Goal: Find specific page/section: Find specific page/section

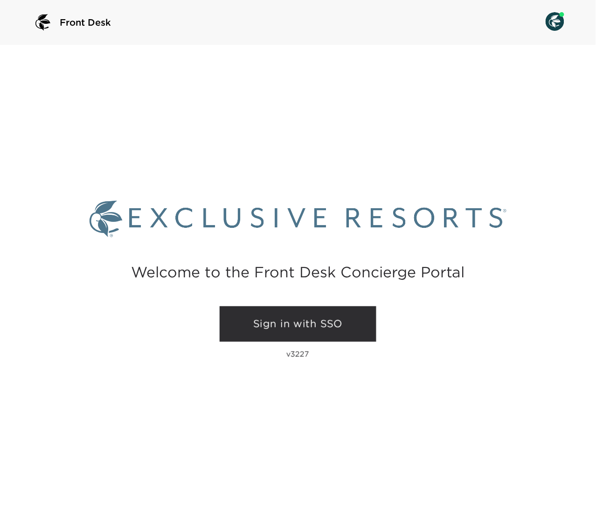
click at [334, 332] on link "Sign in with SSO" at bounding box center [298, 323] width 157 height 35
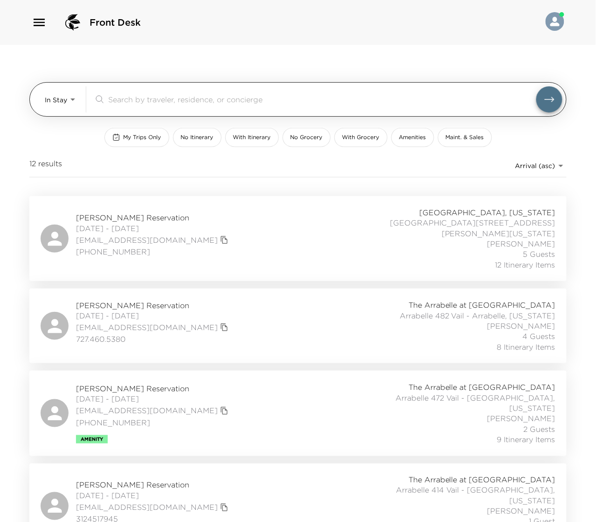
click at [61, 109] on body "Front Desk In Stay In-Stay ​ My Trips Only No Itinerary With Itinerary No Groce…" at bounding box center [298, 261] width 596 height 522
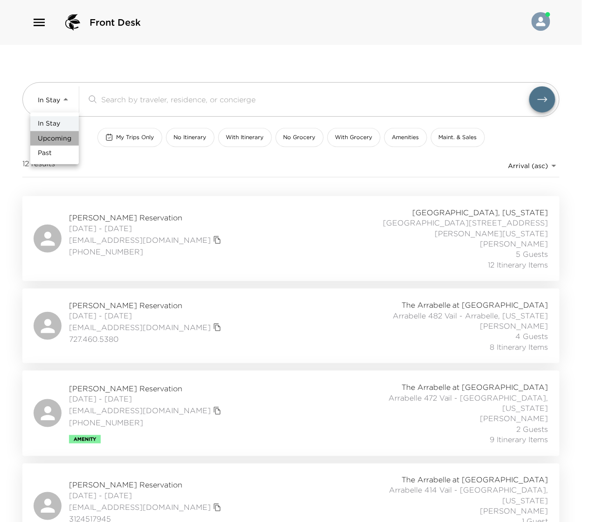
click at [58, 134] on span "Upcoming" at bounding box center [55, 138] width 34 height 9
type input "Upcoming"
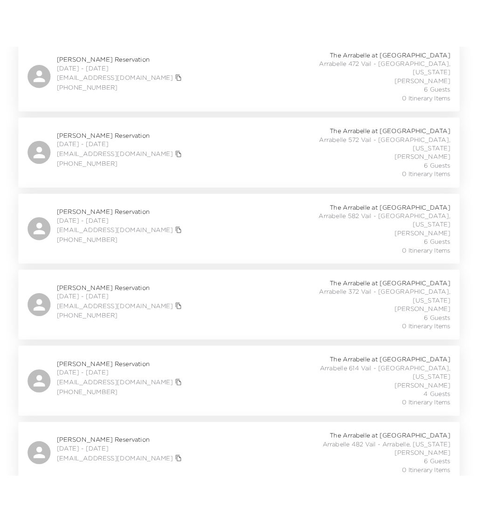
scroll to position [395, 0]
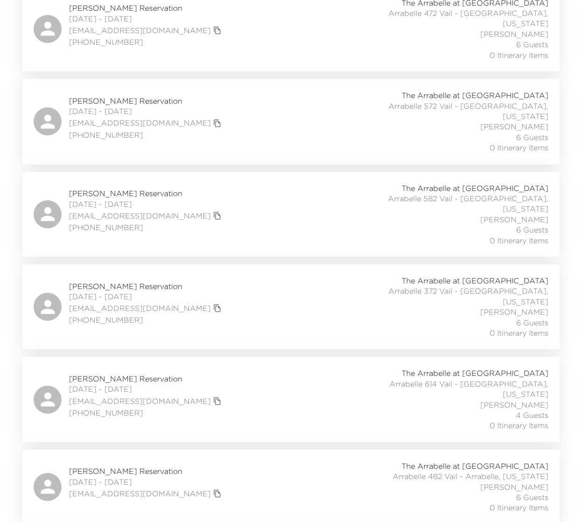
click at [356, 368] on div "The Arrabelle at Vail Square Arrabelle 614 Vail - Arrabelle, Colorado Elana Sch…" at bounding box center [445, 399] width 206 height 63
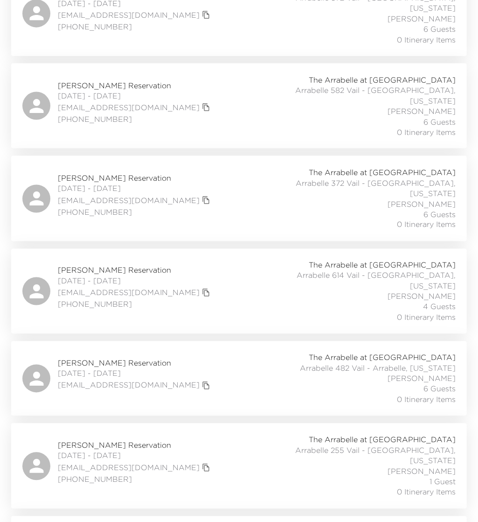
scroll to position [494, 0]
click at [258, 353] on div "Jaclyn Schultz Reservation 09/05/2025 - 09/07/2025 jschultz@exclusiveresorts.co…" at bounding box center [238, 379] width 433 height 52
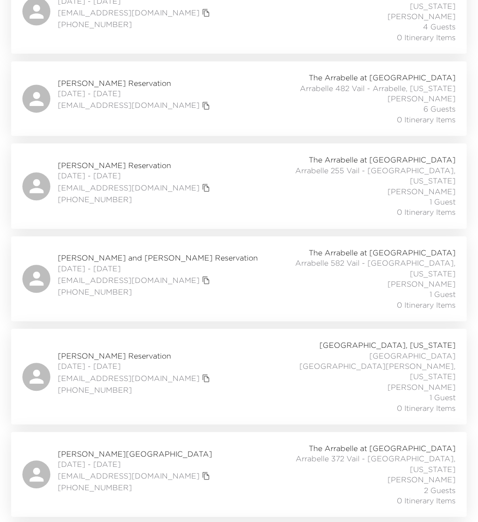
scroll to position [788, 0]
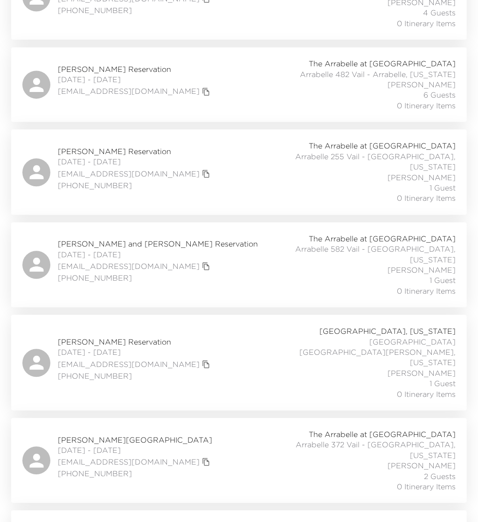
click at [208, 326] on div "Layne Walker Reservation 09/10/2025 - 09/14/2025 walkerins2000@yahoo.com +12142…" at bounding box center [238, 362] width 433 height 73
click at [230, 429] on div "Liana Hall Reservation 09/11/2025 - 09/14/2025 lianahall5896@gmail.com (607) 24…" at bounding box center [238, 460] width 433 height 63
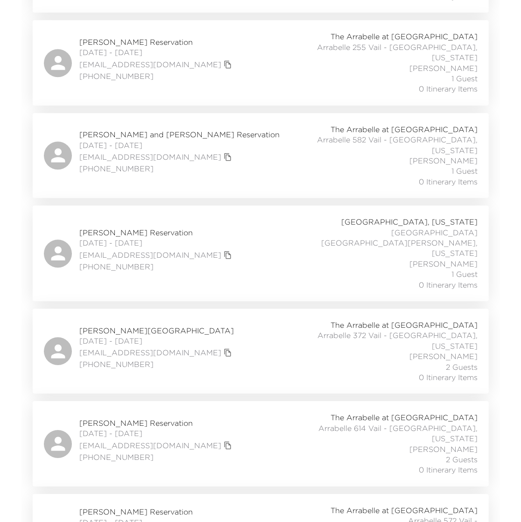
scroll to position [899, 0]
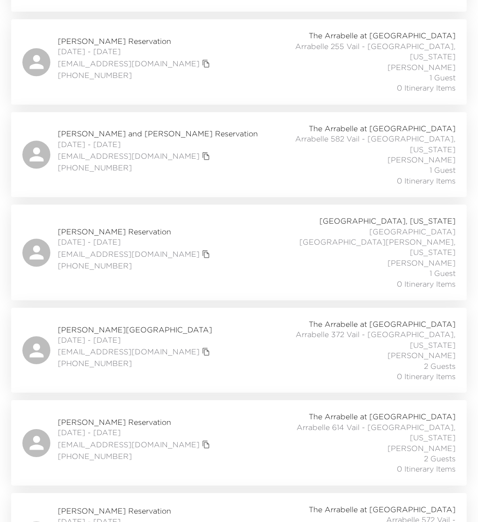
click at [200, 438] on button "copy primary member email" at bounding box center [206, 444] width 13 height 13
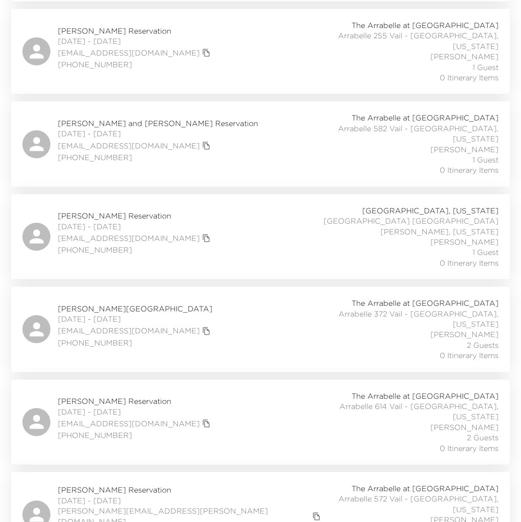
click at [259, 390] on div "Rodney P. Nichols Reservation 09/11/2025 - 09/14/2025 rpnmsu@aol.com (419) 306-…" at bounding box center [260, 421] width 476 height 63
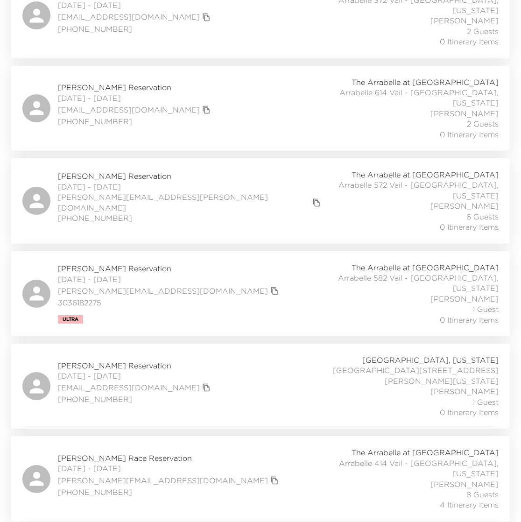
scroll to position [1328, 0]
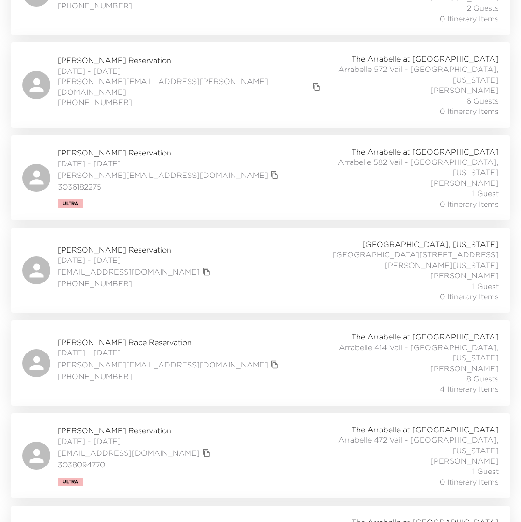
click at [263, 424] on div "Lisen Kintzele Reservation 09/12/2025 - 09/14/2025 lwk1967@gmail.com 3038094770…" at bounding box center [260, 455] width 476 height 63
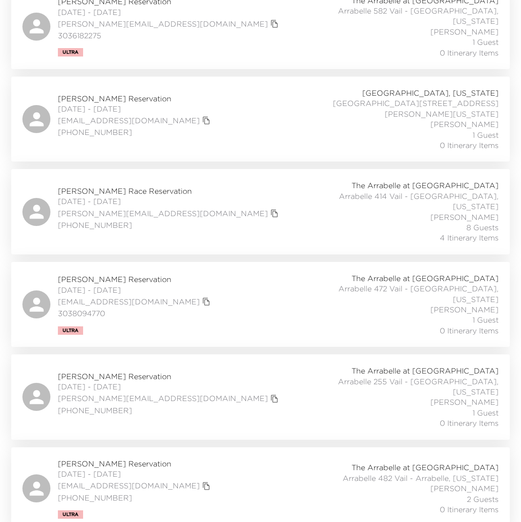
scroll to position [1480, 0]
click at [251, 457] on div "Allison Lowry Reservation 09/13/2025 - 09/21/2025 alowrysmith@gmail.com (713) 2…" at bounding box center [260, 487] width 476 height 60
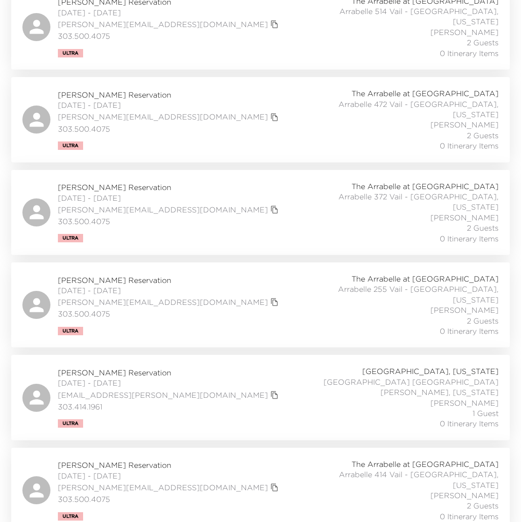
scroll to position [2409, 0]
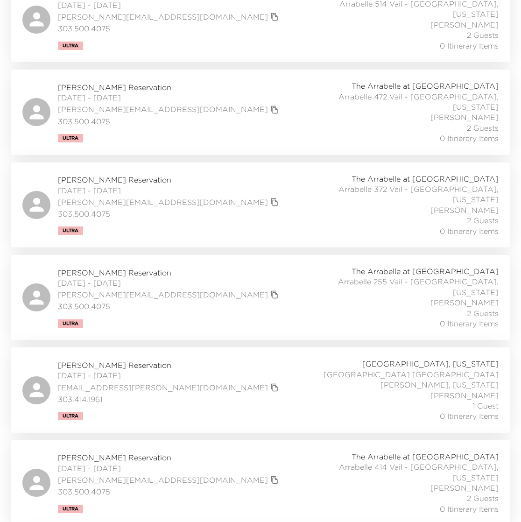
click at [270, 383] on icon "copy primary member email" at bounding box center [274, 387] width 8 height 8
click at [183, 358] on div "Bill Fisher Reservation 09/17/2025 - 09/21/2025 wfisher@fisher-capital.com 303.…" at bounding box center [260, 389] width 476 height 63
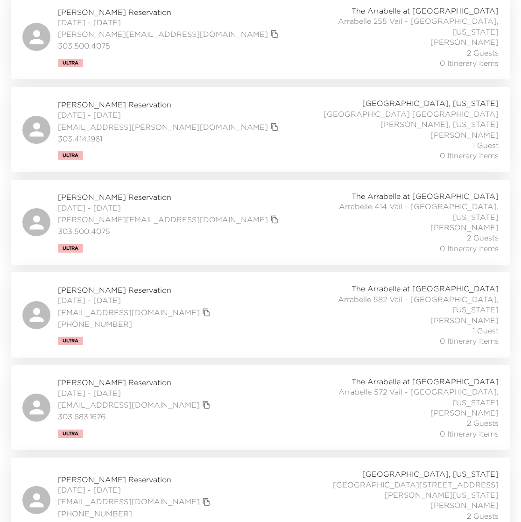
scroll to position [2698, 0]
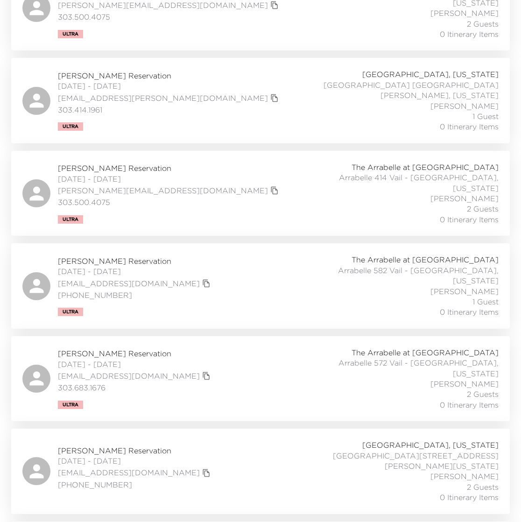
click at [270, 439] on div "Macy Pigman Reservation 09/19/2025 - 09/21/2025 macypigman@gmail.com 817-564-55…" at bounding box center [260, 470] width 476 height 63
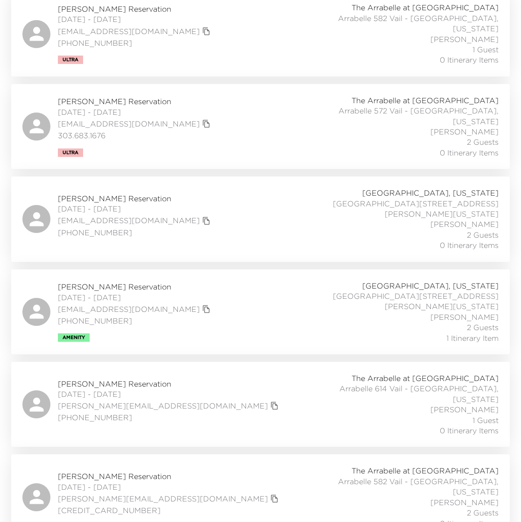
scroll to position [2958, 0]
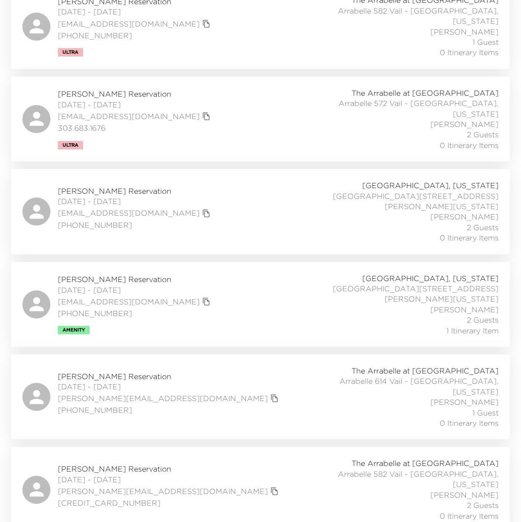
click at [219, 354] on div "Maureen Abelson Reservation 09/21/2025 - 09/26/2025 m.abelson@verizon.net (781)…" at bounding box center [260, 396] width 498 height 85
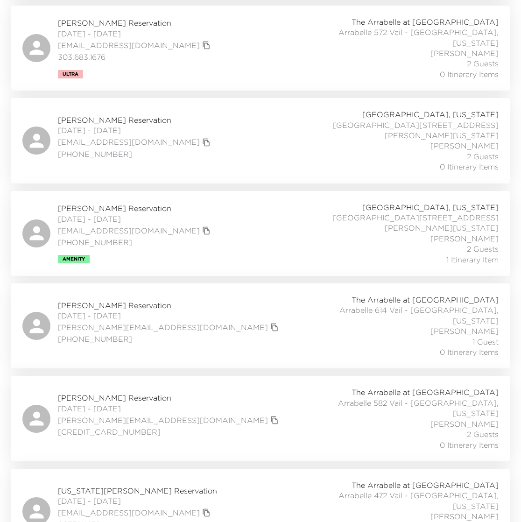
scroll to position [3030, 0]
click at [202, 507] on icon "copy primary member email" at bounding box center [206, 511] width 8 height 8
click at [188, 479] on div "Virginia Beall Reservation 09/22/2025 - 09/30/2025 vbbeall@gmail.com 9035211438…" at bounding box center [260, 510] width 476 height 63
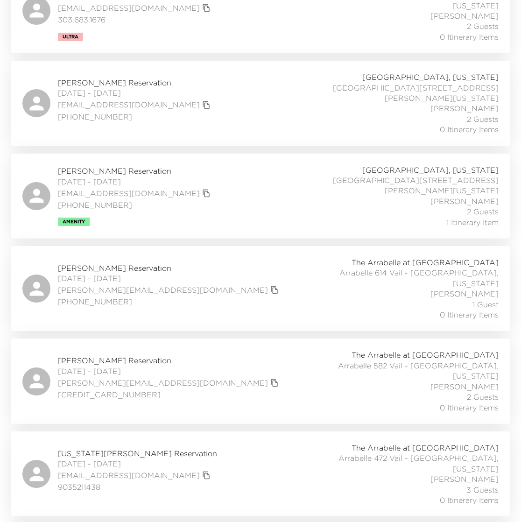
scroll to position [3097, 0]
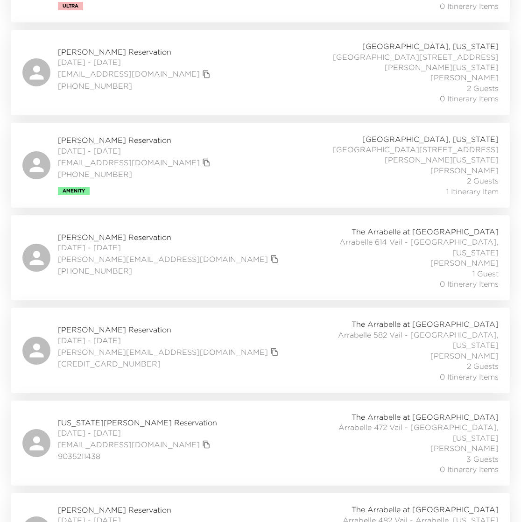
click at [202, 521] on icon "copy primary member email" at bounding box center [206, 532] width 8 height 8
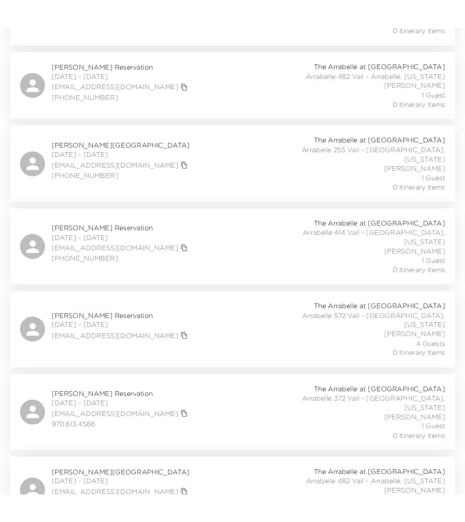
scroll to position [3563, 0]
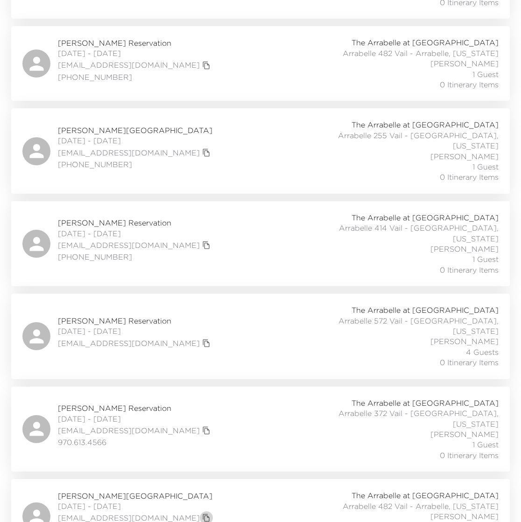
click at [203, 514] on icon "copy primary member email" at bounding box center [206, 518] width 7 height 8
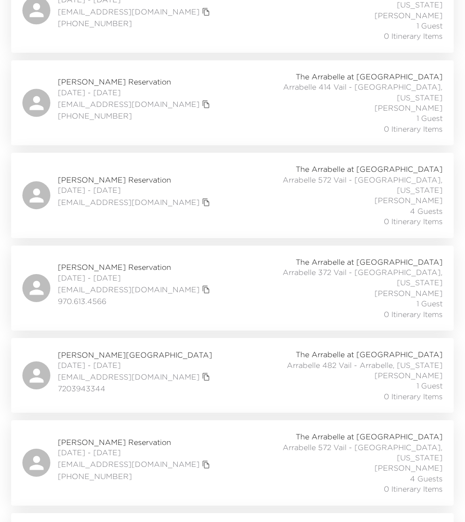
scroll to position [3996, 0]
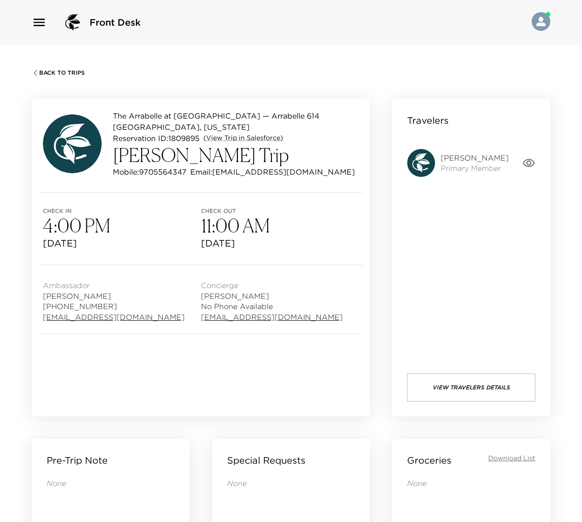
click at [244, 171] on p "Email: olgamesiats@gmail.com" at bounding box center [272, 171] width 165 height 11
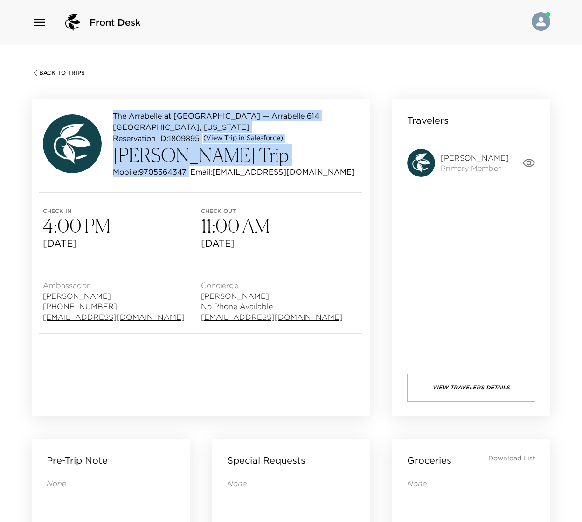
click at [244, 171] on p "Email: olgamesiats@gmail.com" at bounding box center [272, 171] width 165 height 11
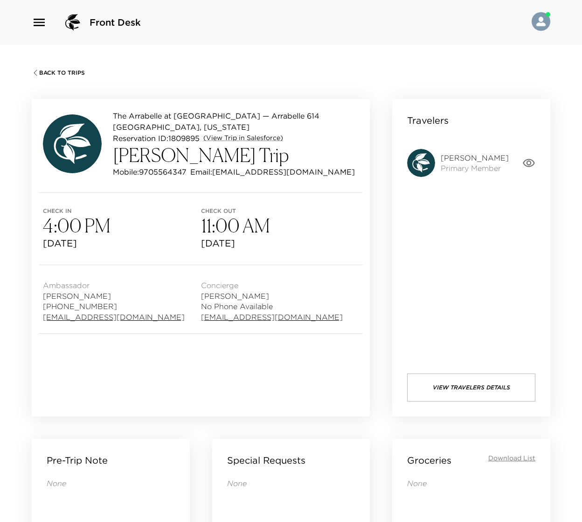
click at [261, 193] on div "Check in 4:00 PM Fri, Sep 5, 2025 Check out 11:00 AM Sun, Sep 7, 2025" at bounding box center [201, 229] width 338 height 72
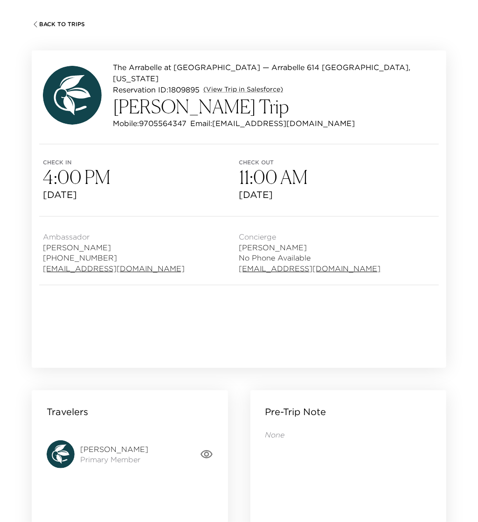
scroll to position [49, 0]
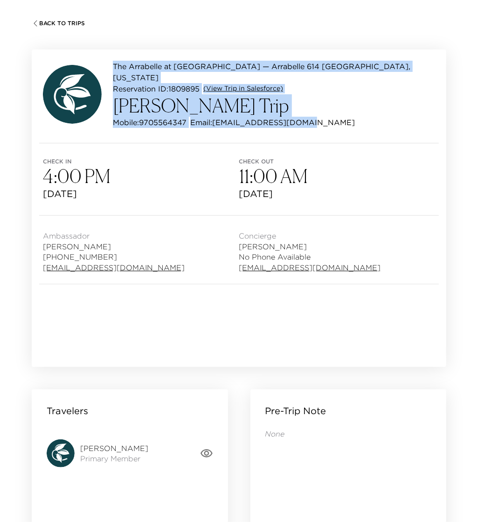
drag, startPoint x: 338, startPoint y: 115, endPoint x: 68, endPoint y: 72, distance: 273.5
click at [68, 72] on div "The Arrabelle at Vail Square — Arrabelle 614 Vail - Arrabelle, Colorado Reserva…" at bounding box center [239, 94] width 392 height 67
copy div "The Arrabelle at Vail Square — Arrabelle 614 Vail - Arrabelle, Colorado Reserva…"
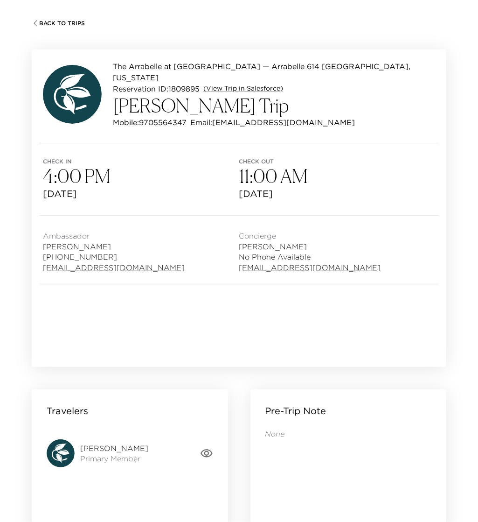
click at [49, 28] on div "Back To Trips The Arrabelle at Vail Square — Arrabelle 614 Vail - Arrabelle, Co…" at bounding box center [239, 256] width 478 height 522
click at [49, 24] on span "Back To Trips" at bounding box center [62, 23] width 46 height 7
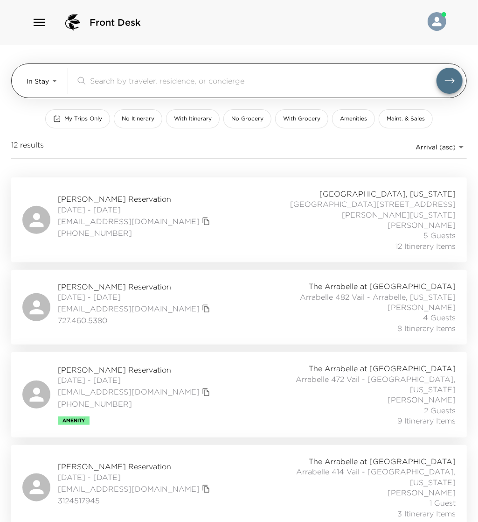
click at [55, 95] on div "In Stay In-Stay ​" at bounding box center [239, 80] width 456 height 35
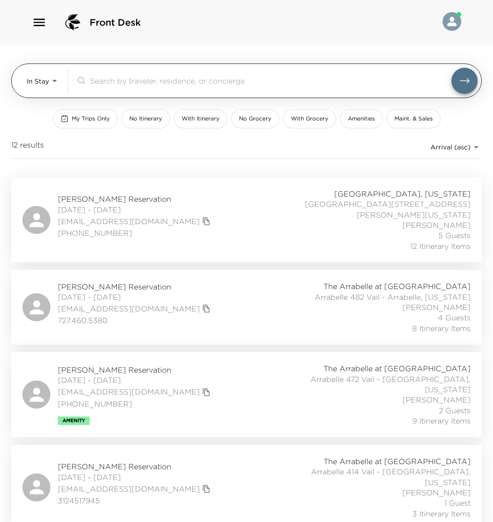
click at [46, 75] on body "Front Desk In Stay In-Stay ​ My Trips Only No Itinerary With Itinerary No Groce…" at bounding box center [246, 261] width 493 height 522
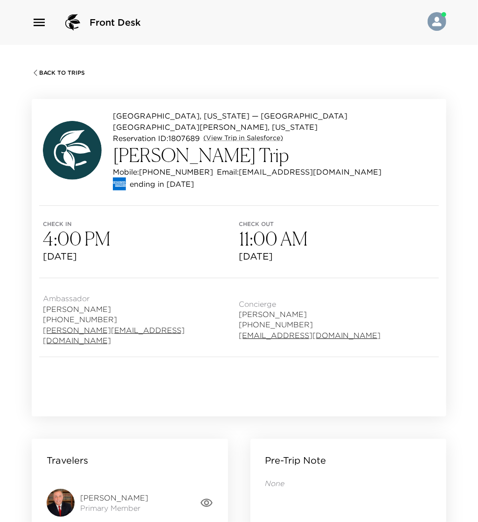
click at [188, 132] on p "Reservation ID: 1807689" at bounding box center [156, 137] width 87 height 11
copy p "1807689"
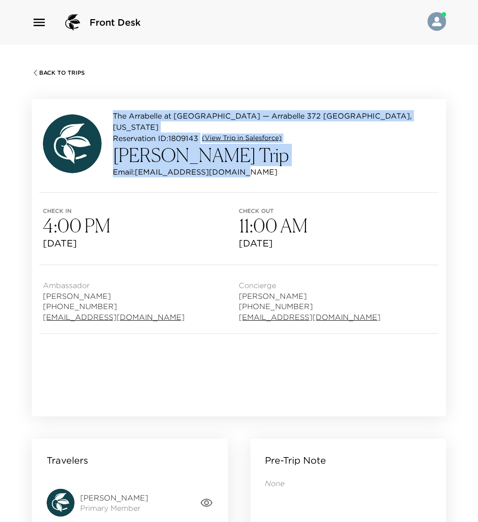
drag, startPoint x: 245, startPoint y: 171, endPoint x: 101, endPoint y: 120, distance: 152.9
click at [101, 120] on div "The Arrabelle at [GEOGRAPHIC_DATA] — Arrabelle 372 [GEOGRAPHIC_DATA], [US_STATE…" at bounding box center [239, 145] width 415 height 93
copy div "The Arrabelle at [GEOGRAPHIC_DATA] — Arrabelle 372 [GEOGRAPHIC_DATA], [US_STATE…"
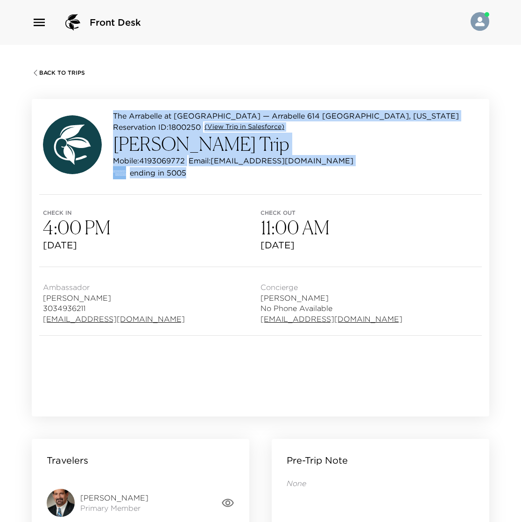
drag, startPoint x: 223, startPoint y: 173, endPoint x: 74, endPoint y: 121, distance: 158.0
click at [74, 121] on div "The Arrabelle at Vail Square — Arrabelle 614 Vail - Arrabelle, Colorado Reserva…" at bounding box center [251, 144] width 416 height 69
copy div "The Arrabelle at Vail Square — Arrabelle 614 Vail - Arrabelle, Colorado Reserva…"
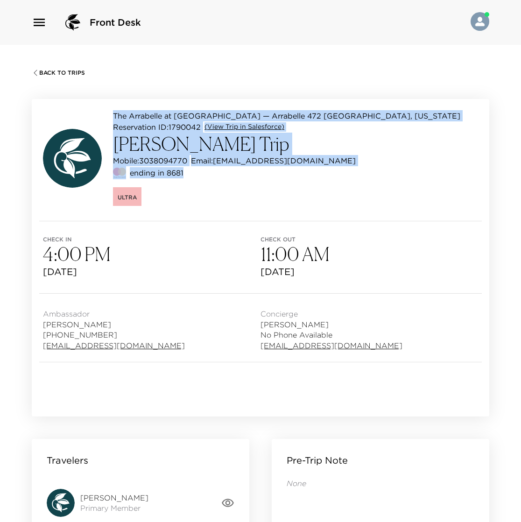
drag, startPoint x: 213, startPoint y: 179, endPoint x: 112, endPoint y: 115, distance: 119.7
click at [112, 115] on div "The Arrabelle at [GEOGRAPHIC_DATA] — Arrabelle 472 Vail - [GEOGRAPHIC_DATA], [U…" at bounding box center [251, 158] width 417 height 96
copy div "The Arrabelle at [GEOGRAPHIC_DATA] — Arrabelle 472 Vail - [GEOGRAPHIC_DATA], [U…"
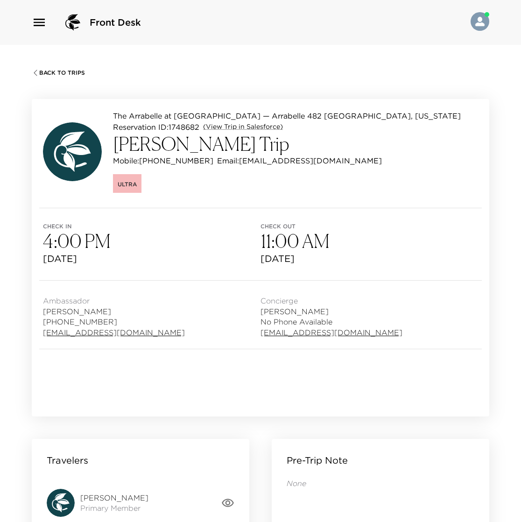
scroll to position [5, 0]
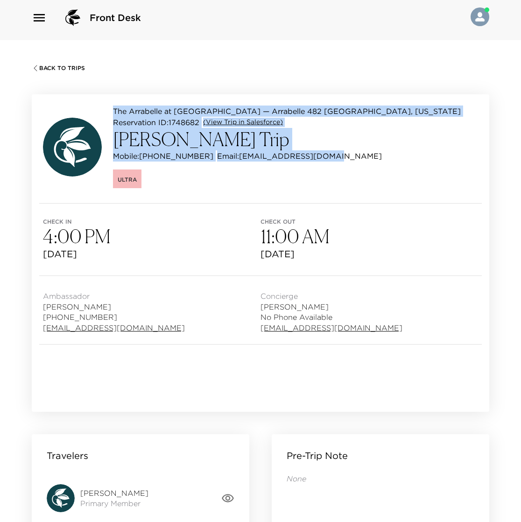
drag, startPoint x: 334, startPoint y: 155, endPoint x: 56, endPoint y: 105, distance: 282.0
click at [56, 105] on div "The Arrabelle at Vail Square — Arrabelle 482 Vail - Arrabelle, Colorado Reserva…" at bounding box center [252, 146] width 418 height 83
copy div "The Arrabelle at Vail Square — Arrabelle 482 Vail - Arrabelle, Colorado Reserva…"
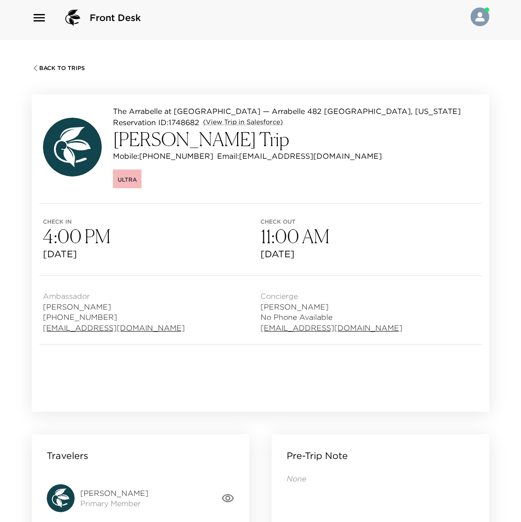
click at [242, 192] on div "The Arrabelle at Vail Square — Arrabelle 482 Vail - Arrabelle, Colorado Reserva…" at bounding box center [260, 148] width 457 height 109
drag, startPoint x: 319, startPoint y: 158, endPoint x: 226, endPoint y: 160, distance: 92.9
click at [226, 160] on div "Mobile: (713) 253-3736 Email: alowrysmith@gmail.com" at bounding box center [287, 155] width 348 height 11
copy p "alowrysmith@gmail.com"
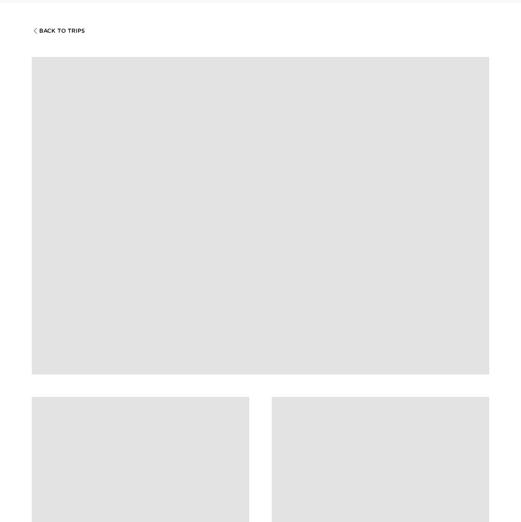
scroll to position [43, 0]
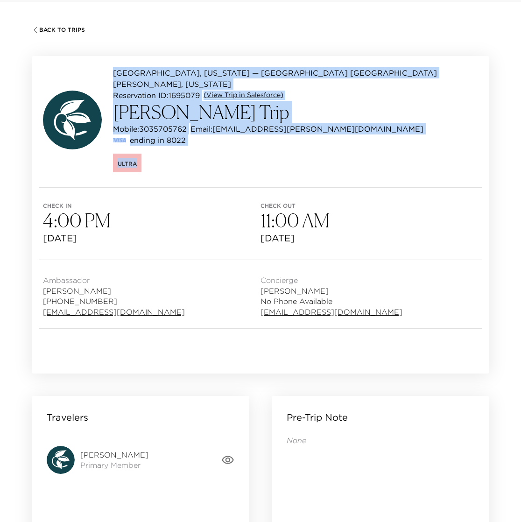
drag, startPoint x: 214, startPoint y: 141, endPoint x: 111, endPoint y: 72, distance: 124.1
click at [111, 72] on div "[GEOGRAPHIC_DATA], [US_STATE] — [GEOGRAPHIC_DATA] [GEOGRAPHIC_DATA][PERSON_NAME…" at bounding box center [260, 119] width 435 height 105
copy div "[GEOGRAPHIC_DATA], [US_STATE] — [GEOGRAPHIC_DATA] [GEOGRAPHIC_DATA][PERSON_NAME…"
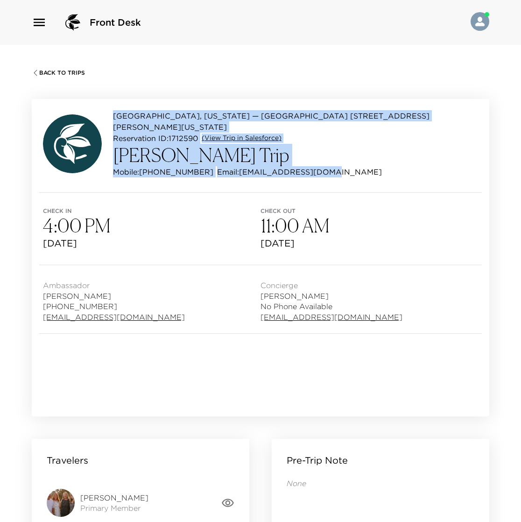
drag, startPoint x: 335, startPoint y: 158, endPoint x: 62, endPoint y: 117, distance: 275.9
click at [62, 117] on div "Beaver Creek, Colorado — Beaver Creek Drive 145 Vail - Beaver Creek, Colorado R…" at bounding box center [260, 143] width 435 height 67
copy div "Beaver Creek, Colorado — Beaver Creek Drive 145 Vail - Beaver Creek, Colorado R…"
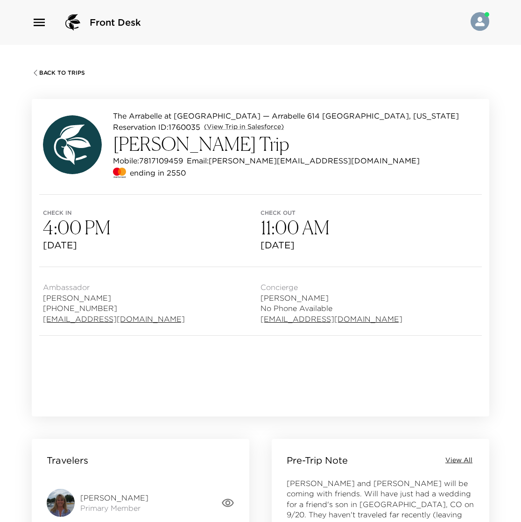
drag, startPoint x: 307, startPoint y: 152, endPoint x: 258, endPoint y: 160, distance: 49.6
click at [258, 160] on div "The Arrabelle at [GEOGRAPHIC_DATA] — Arrabelle 614 Vail - [GEOGRAPHIC_DATA], [U…" at bounding box center [286, 144] width 346 height 69
click at [258, 160] on p "Email: [PERSON_NAME][EMAIL_ADDRESS][DOMAIN_NAME]" at bounding box center [303, 160] width 233 height 11
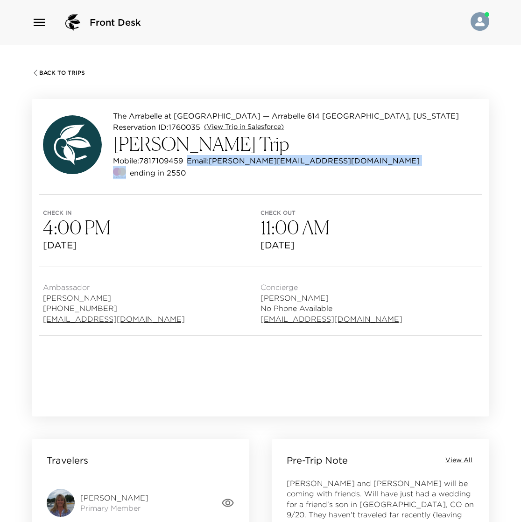
click at [258, 160] on p "Email: m.abelson@verizon.net" at bounding box center [303, 160] width 233 height 11
click at [301, 157] on div "Mobile: 7817109459 Email: m.abelson@verizon.net" at bounding box center [286, 160] width 346 height 11
drag, startPoint x: 299, startPoint y: 164, endPoint x: 214, endPoint y: 165, distance: 84.9
click at [214, 165] on p "Email: m.abelson@verizon.net" at bounding box center [303, 160] width 233 height 11
copy p "m.abelson@verizon.net"
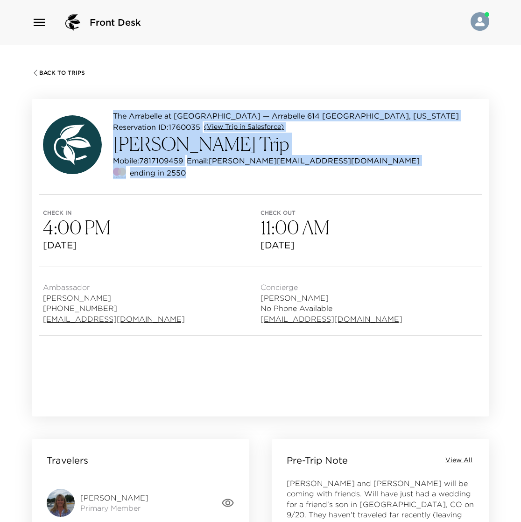
drag, startPoint x: 215, startPoint y: 170, endPoint x: 103, endPoint y: 119, distance: 123.2
click at [103, 119] on div "The Arrabelle at Vail Square — Arrabelle 614 Vail - Arrabelle, Colorado Reserva…" at bounding box center [251, 144] width 416 height 69
copy div "The Arrabelle at Vail Square — Arrabelle 614 Vail - Arrabelle, Colorado Reserva…"
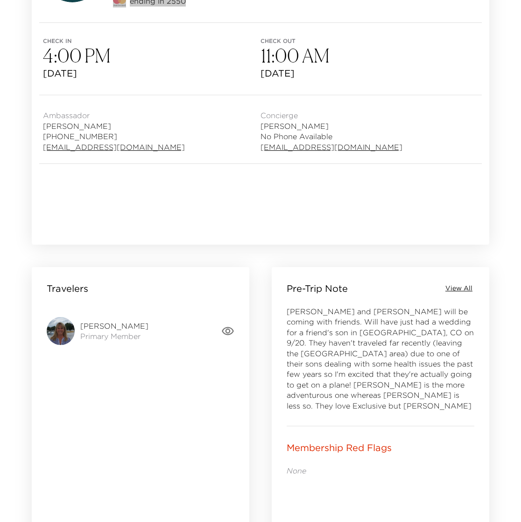
scroll to position [173, 0]
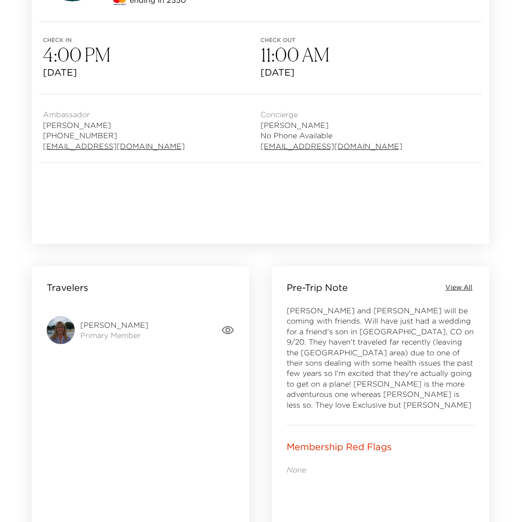
click at [471, 402] on div "Maureen and Ned will be coming with friends. Will have just had a wedding for a…" at bounding box center [380, 357] width 188 height 105
click at [456, 286] on span "View All" at bounding box center [458, 287] width 27 height 9
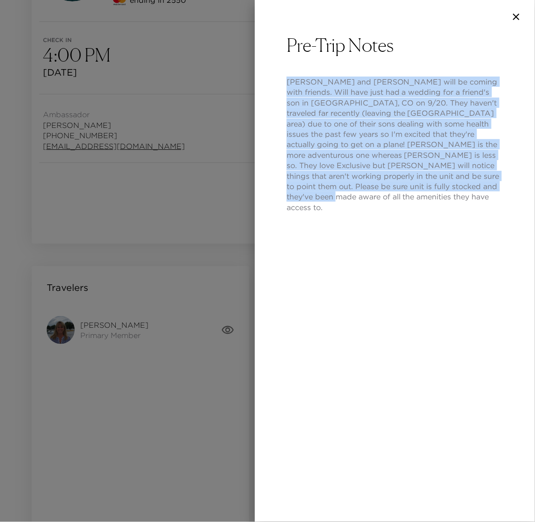
drag, startPoint x: 481, startPoint y: 186, endPoint x: 262, endPoint y: 77, distance: 245.4
click at [262, 77] on div "Pre-Trip Notes Maureen and Ned will be coming with friends. Will have just had …" at bounding box center [395, 278] width 280 height 488
copy p "Maureen and Ned will be coming with friends. Will have just had a wedding for a…"
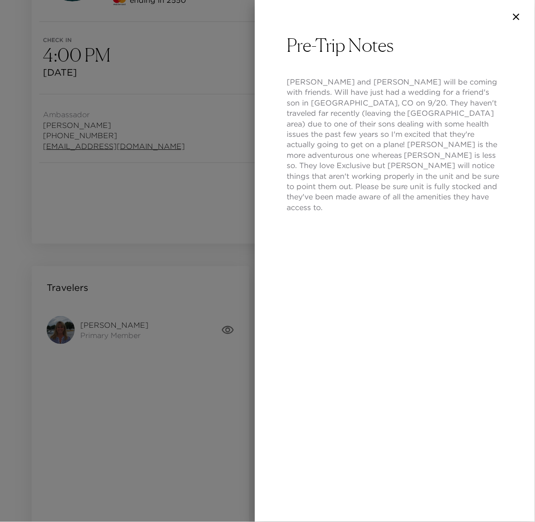
click at [527, 19] on div at bounding box center [395, 17] width 280 height 34
click at [520, 18] on icon "button" at bounding box center [515, 16] width 11 height 11
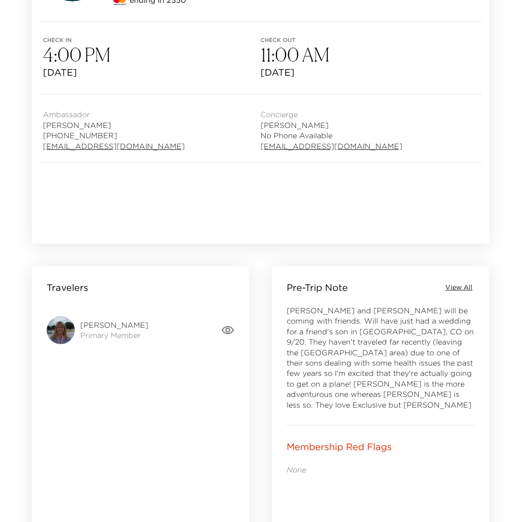
scroll to position [19, 0]
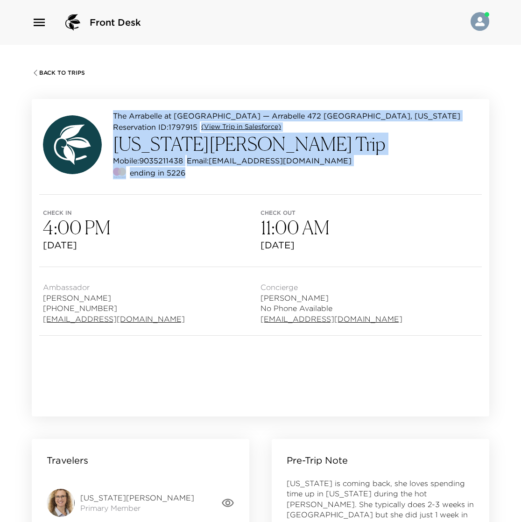
drag, startPoint x: 189, startPoint y: 174, endPoint x: 109, endPoint y: 107, distance: 104.1
click at [109, 107] on div "The Arrabelle at [GEOGRAPHIC_DATA] — Arrabelle 472 Vail - [GEOGRAPHIC_DATA], [U…" at bounding box center [260, 146] width 457 height 95
copy div "The Arrabelle at [GEOGRAPHIC_DATA] — Arrabelle 472 Vail - [GEOGRAPHIC_DATA], [U…"
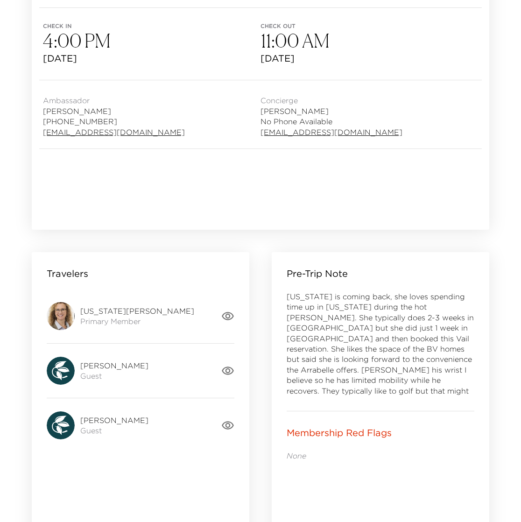
scroll to position [188, 0]
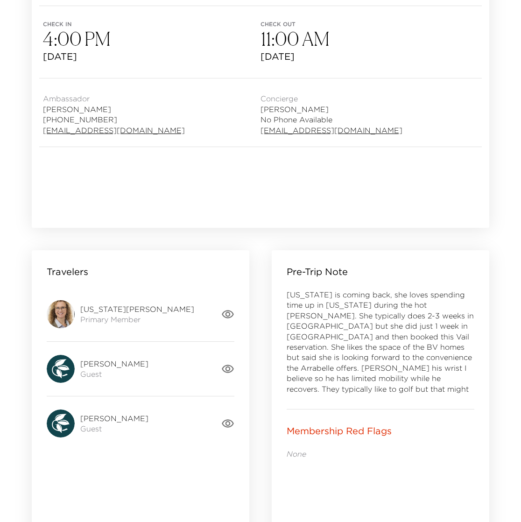
drag, startPoint x: 461, startPoint y: 391, endPoint x: 422, endPoint y: 386, distance: 39.1
click at [422, 386] on span "[US_STATE] is coming back, she loves spending time up in [US_STATE] during the …" at bounding box center [379, 357] width 187 height 135
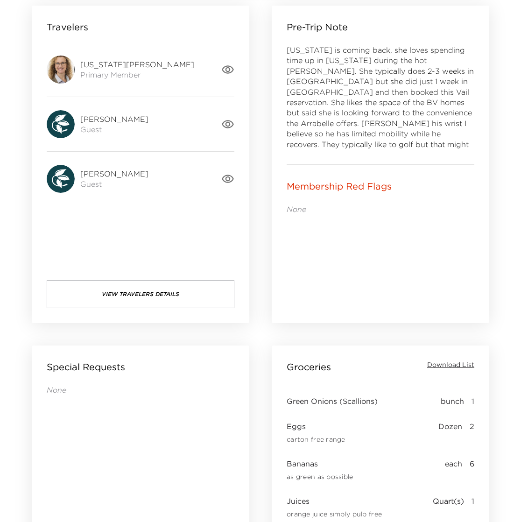
scroll to position [347, 0]
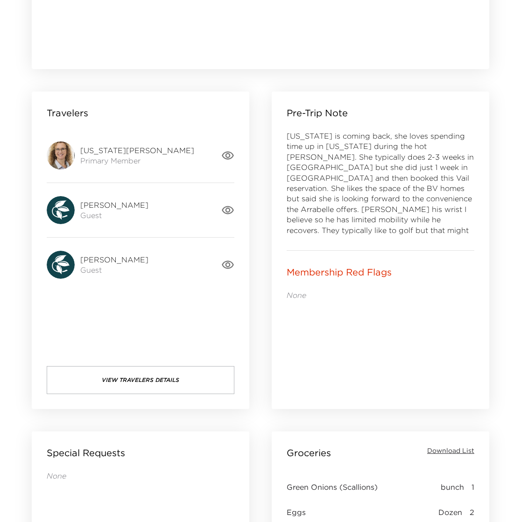
click at [425, 161] on span "[US_STATE] is coming back, she loves spending time up in [US_STATE] during the …" at bounding box center [379, 198] width 187 height 135
copy div "Pre-Trip Note"
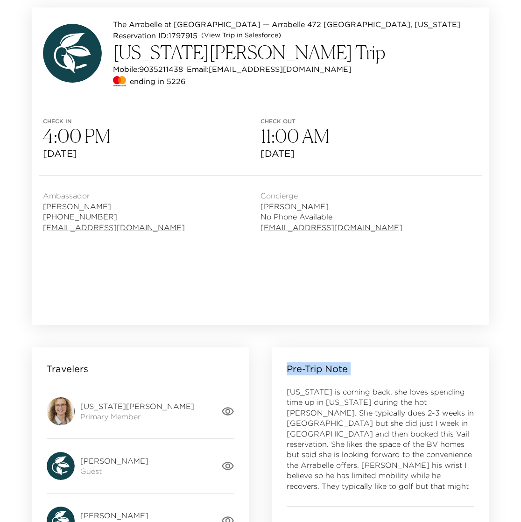
scroll to position [90, 0]
